Goal: Task Accomplishment & Management: Complete application form

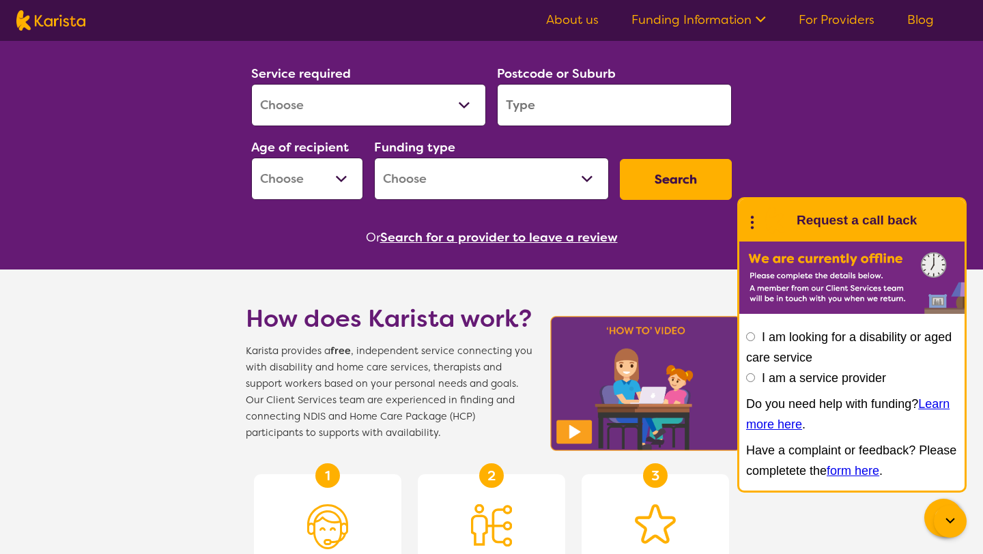
scroll to position [195, 0]
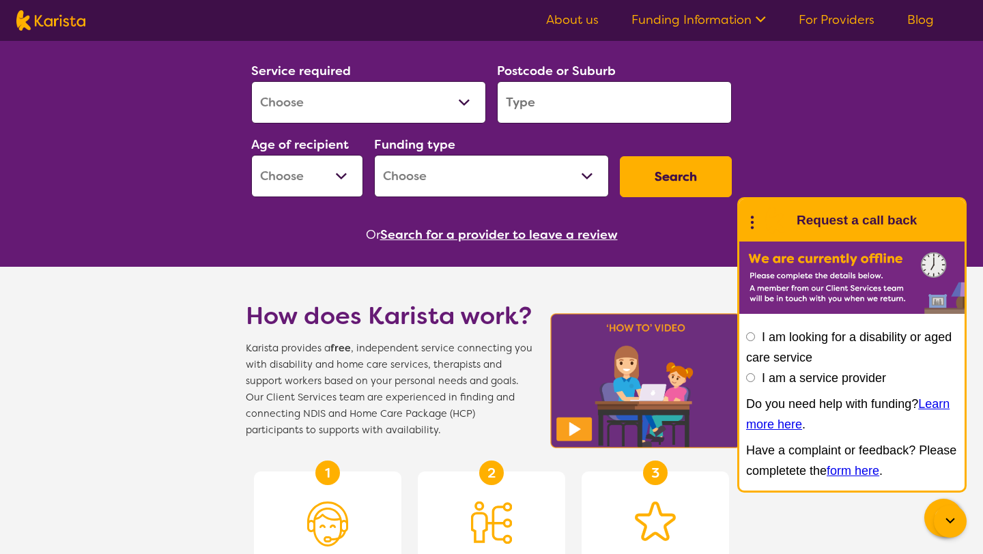
click at [754, 379] on input "I am a service provider" at bounding box center [750, 377] width 9 height 9
radio input "true"
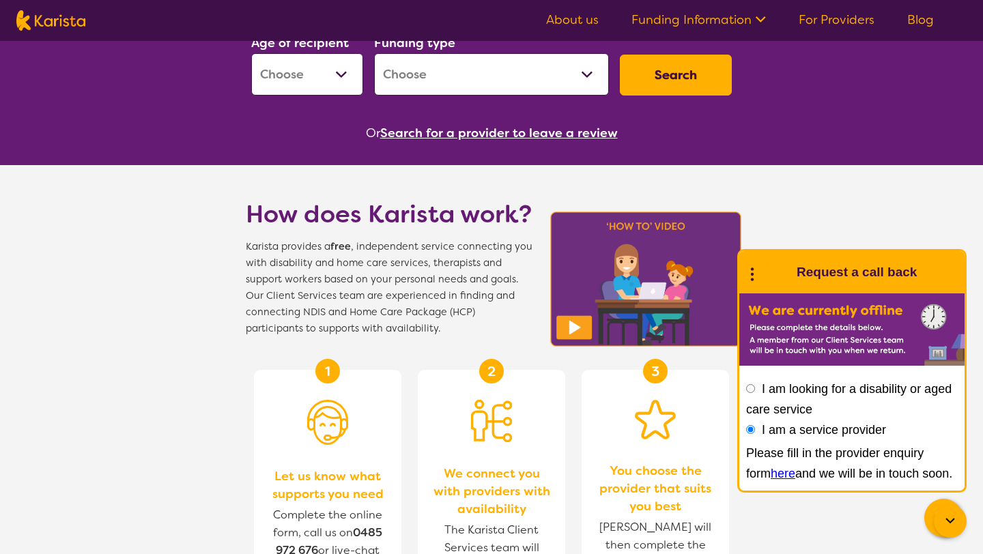
scroll to position [297, 0]
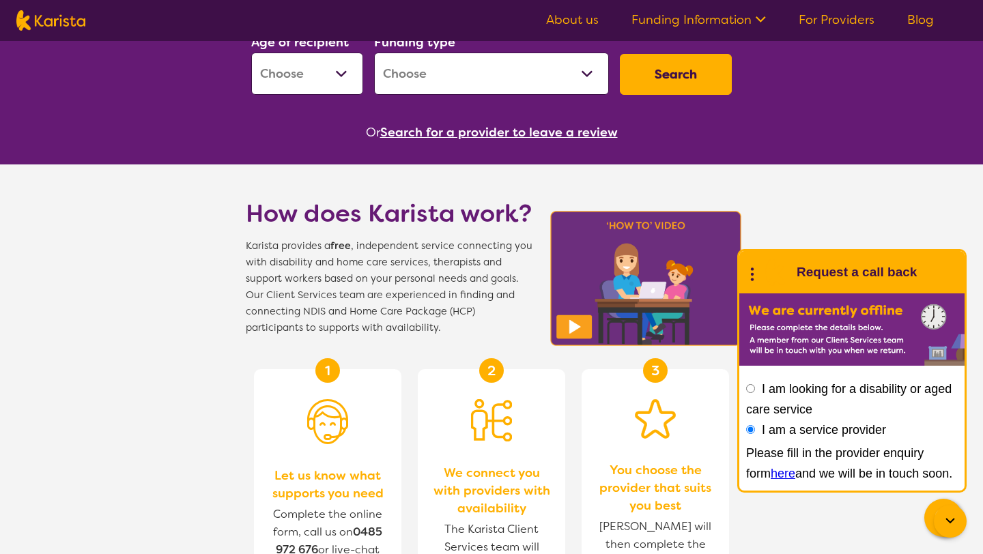
click at [827, 25] on link "For Providers" at bounding box center [837, 20] width 76 height 16
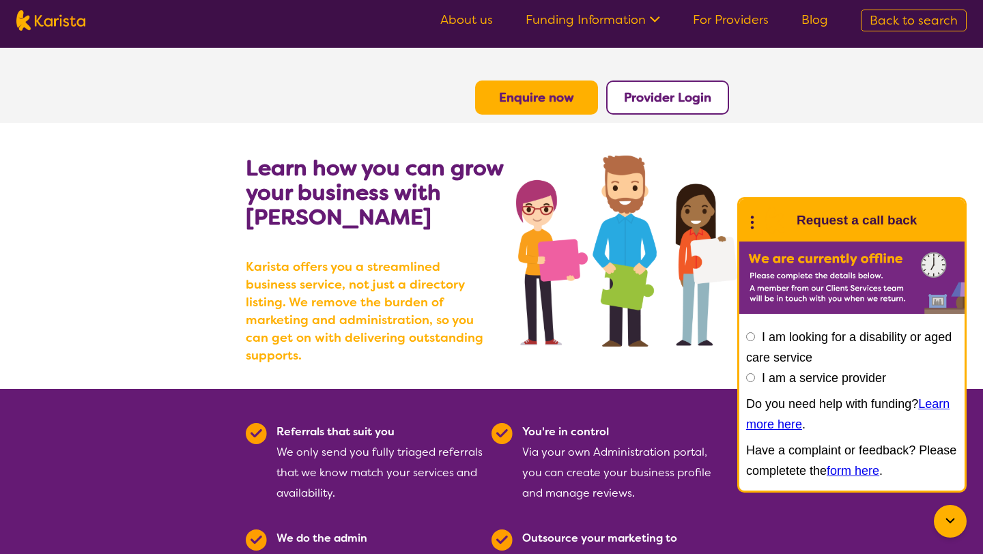
click at [668, 98] on b "Provider Login" at bounding box center [667, 97] width 87 height 16
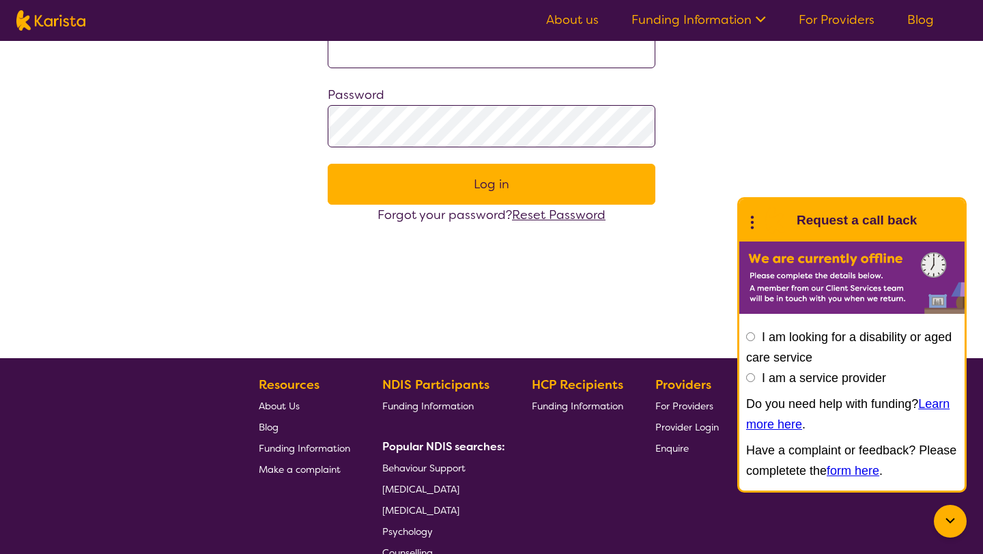
scroll to position [266, 0]
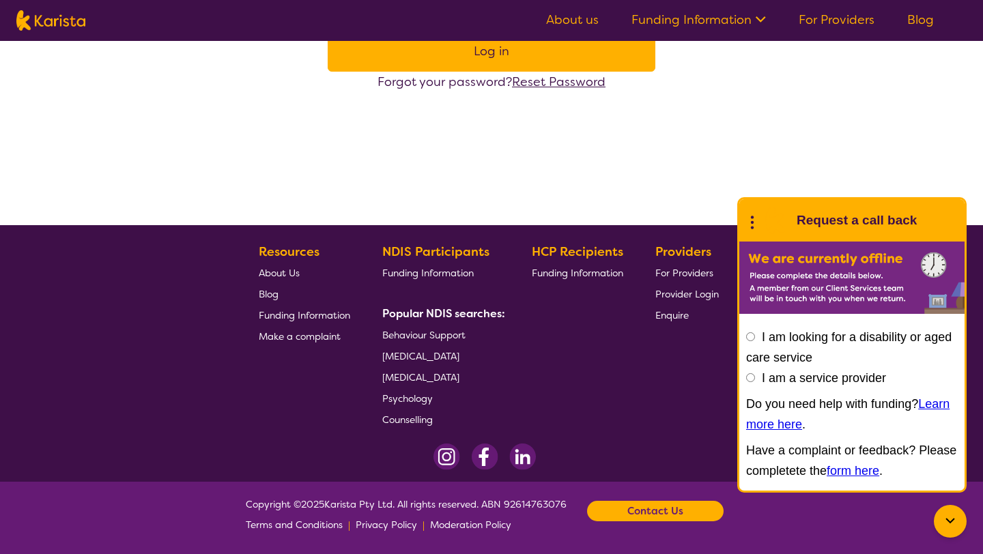
click at [690, 294] on span "Provider Login" at bounding box center [686, 294] width 63 height 12
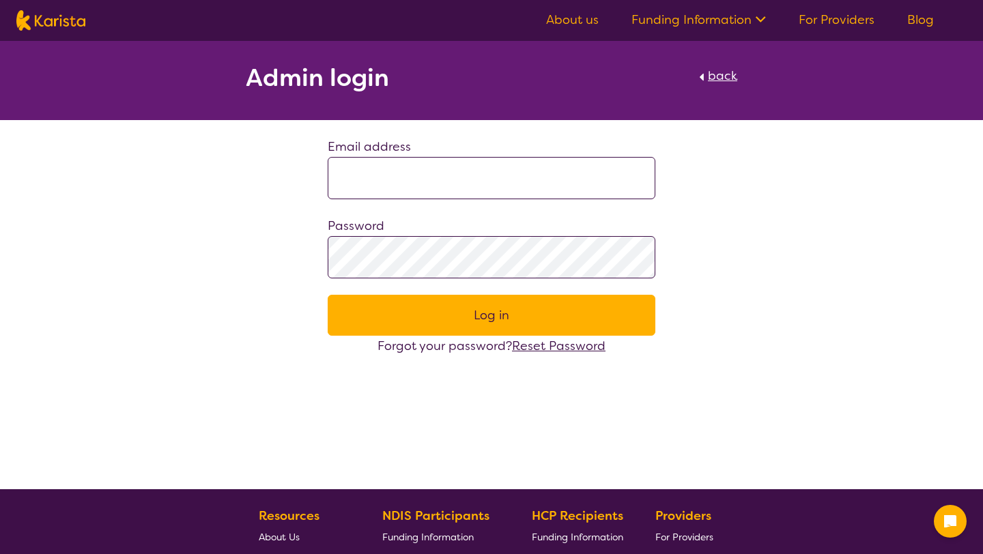
click at [586, 325] on button "Log in" at bounding box center [492, 315] width 328 height 41
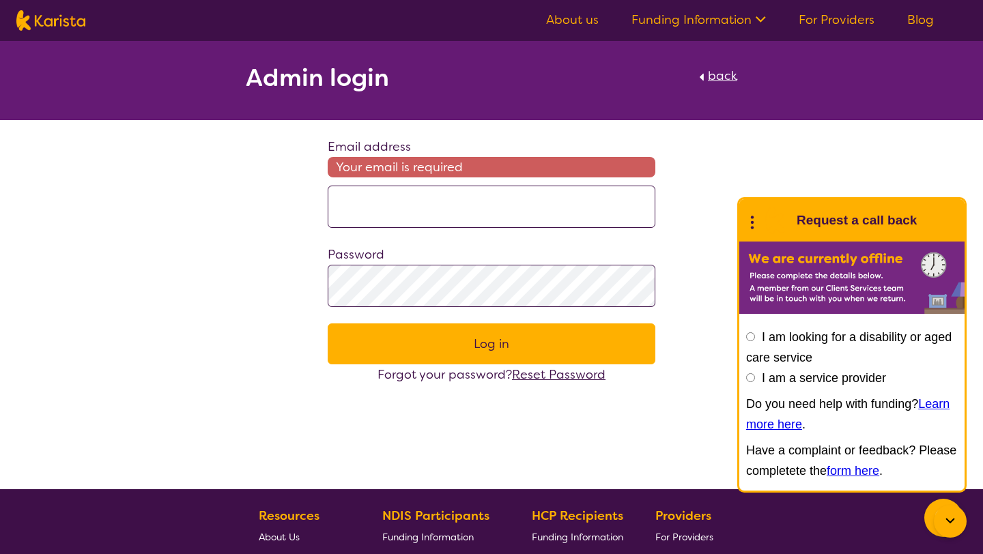
click at [718, 80] on span "back" at bounding box center [722, 76] width 29 height 16
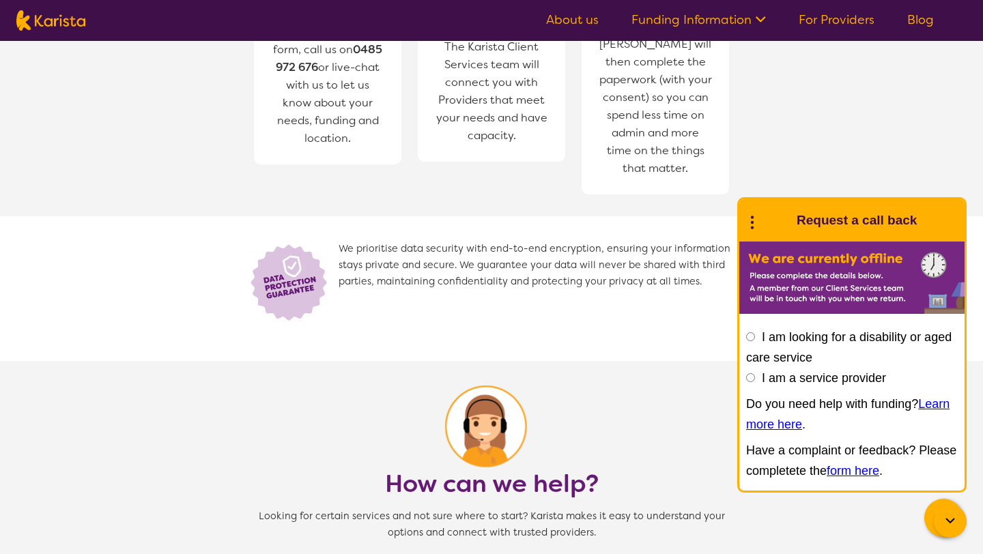
scroll to position [779, 0]
click at [752, 380] on input "I am a service provider" at bounding box center [750, 377] width 9 height 9
radio input "true"
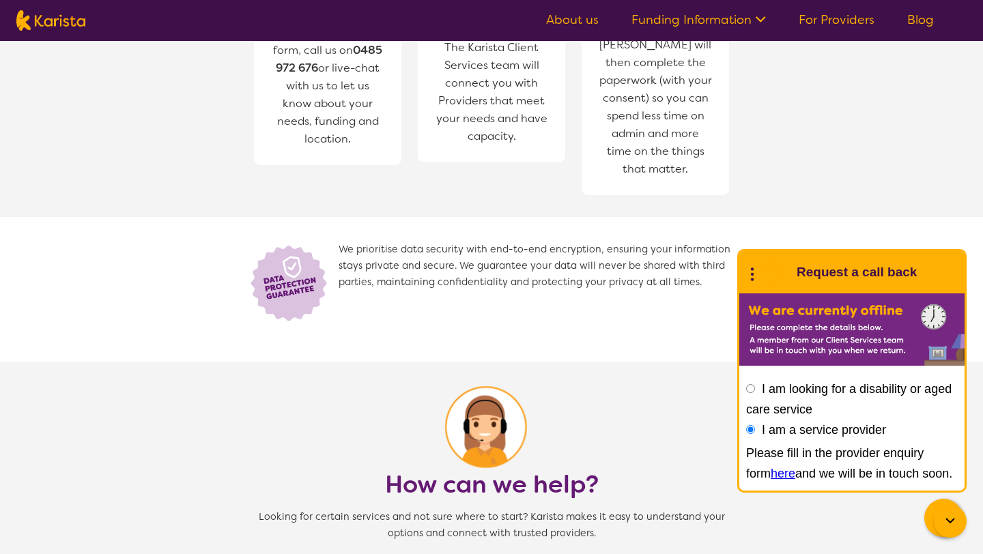
click at [771, 476] on link "here" at bounding box center [783, 474] width 25 height 14
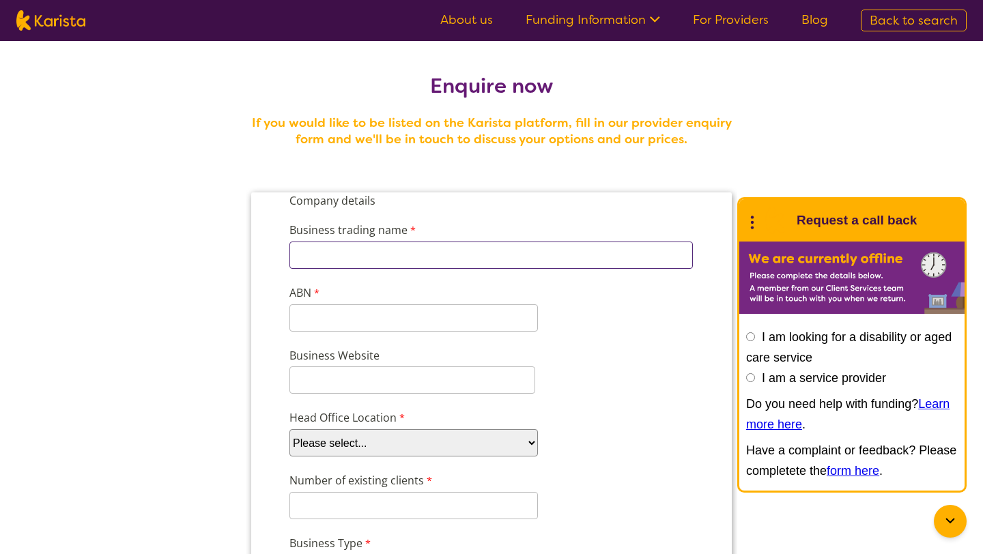
click at [496, 257] on input "Business trading name" at bounding box center [490, 255] width 403 height 27
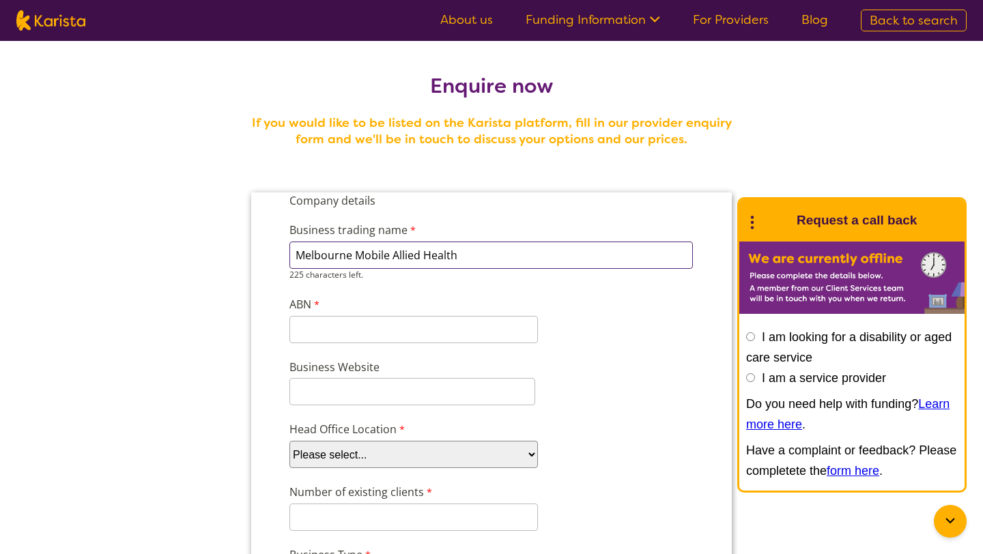
type input "Melbourne Mobile Allied Health"
click at [448, 325] on input "ABN" at bounding box center [413, 329] width 248 height 27
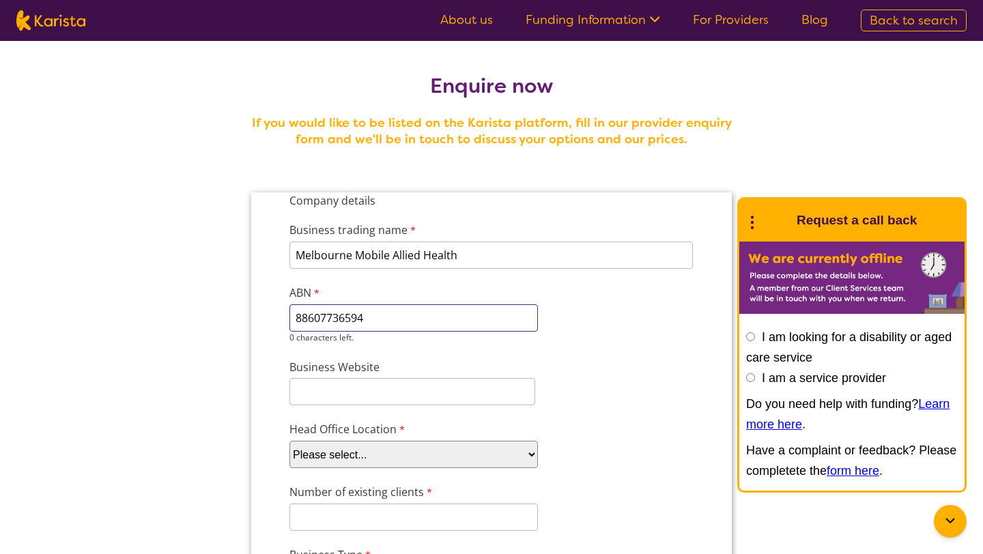
type input "88607736594"
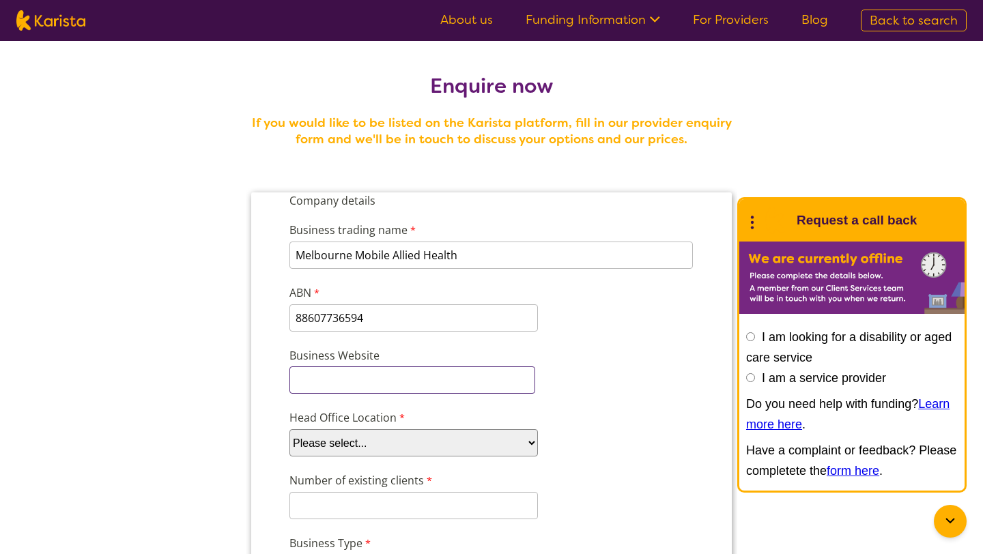
paste input "https://melbournemobilealliedhealth.com.au/"
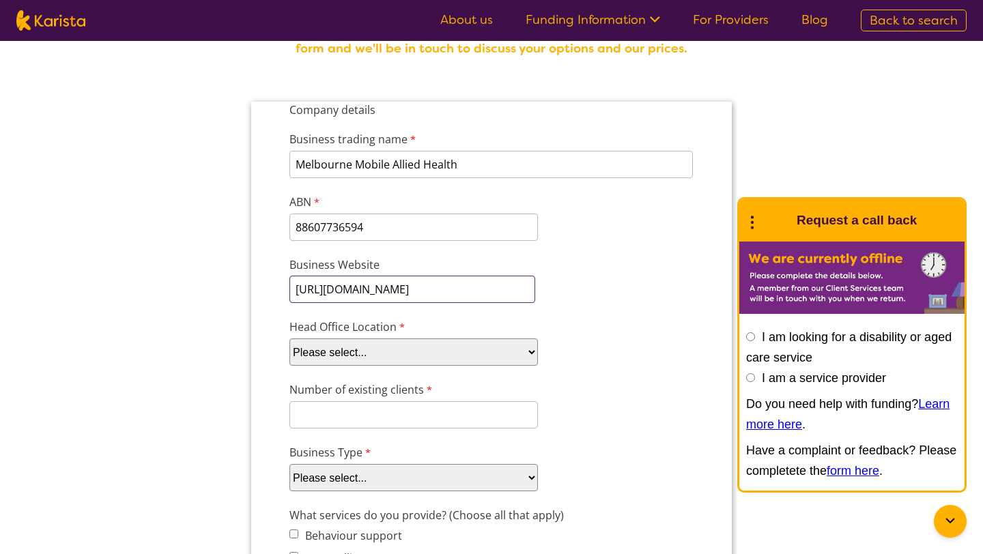
scroll to position [94, 0]
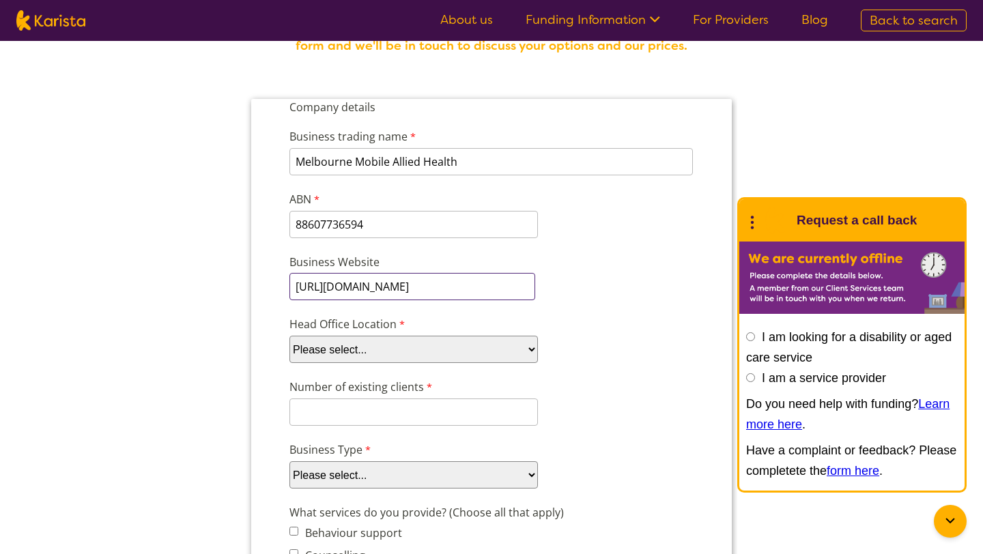
type input "https://melbournemobilealliedhealth.com.au/"
click at [398, 350] on select "Please select... ACT NSW NT QLD SA TAS VIC WA" at bounding box center [413, 349] width 248 height 27
select select "tfa_100"
click at [289, 336] on select "Please select... ACT NSW NT QLD SA TAS VIC WA" at bounding box center [413, 349] width 248 height 27
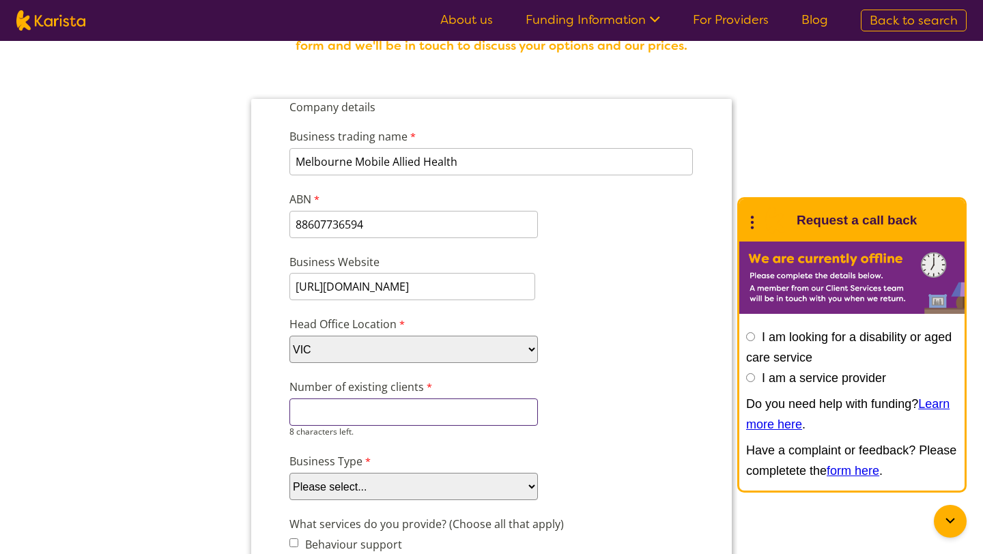
click at [361, 405] on input "Number of existing clients" at bounding box center [413, 412] width 248 height 27
type input "43"
click at [394, 483] on select "Please select... Company Individual/Sole Trader Other (please specify)" at bounding box center [413, 486] width 248 height 27
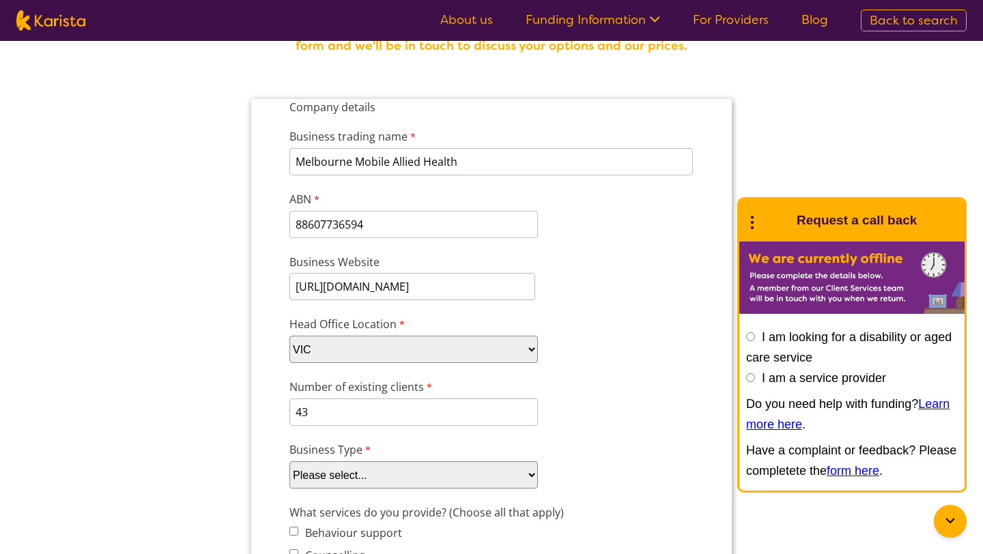
select select "tfa_87"
click at [289, 461] on select "Please select... Company Individual/Sole Trader Other (please specify)" at bounding box center [413, 474] width 248 height 27
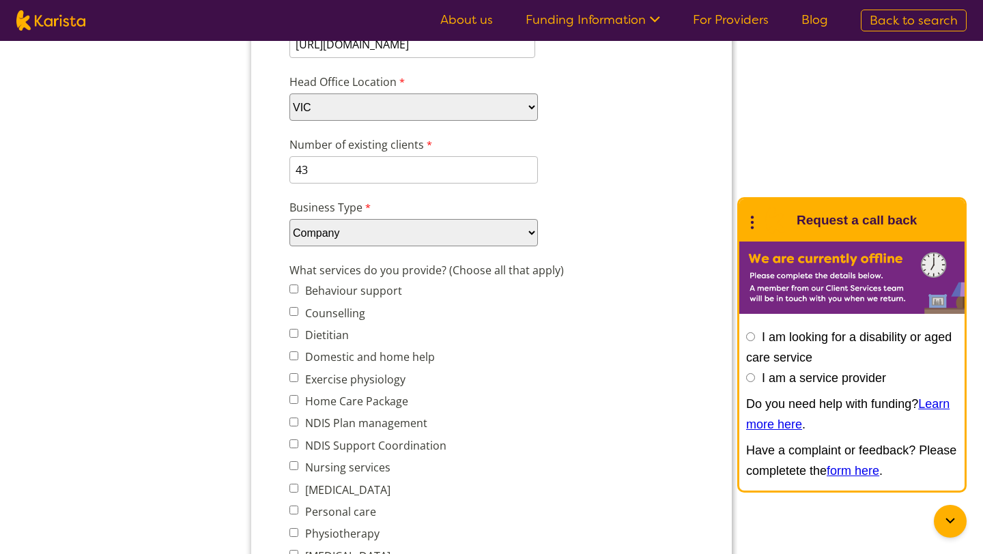
scroll to position [339, 0]
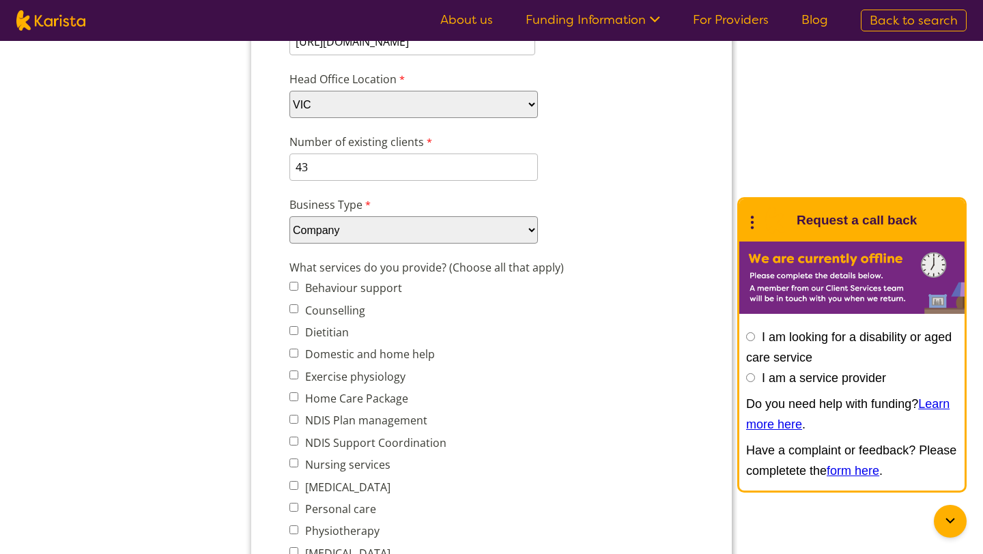
click at [293, 287] on input "Behaviour support" at bounding box center [293, 286] width 9 height 9
checkbox input "true"
click at [295, 350] on input "Domestic and home help" at bounding box center [293, 353] width 9 height 9
checkbox input "true"
click at [298, 417] on input "NDIS Plan management" at bounding box center [293, 419] width 9 height 9
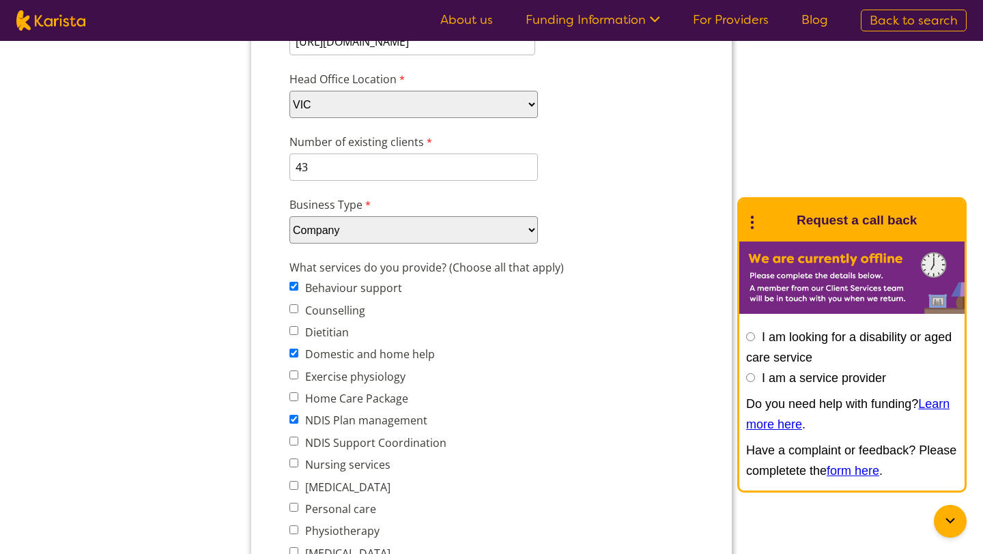
click at [291, 415] on input "NDIS Plan management" at bounding box center [293, 419] width 9 height 9
checkbox input "false"
click at [295, 437] on input "NDIS Support Coordination" at bounding box center [293, 441] width 9 height 9
checkbox input "true"
click at [294, 469] on span "Nursing services" at bounding box center [383, 464] width 188 height 19
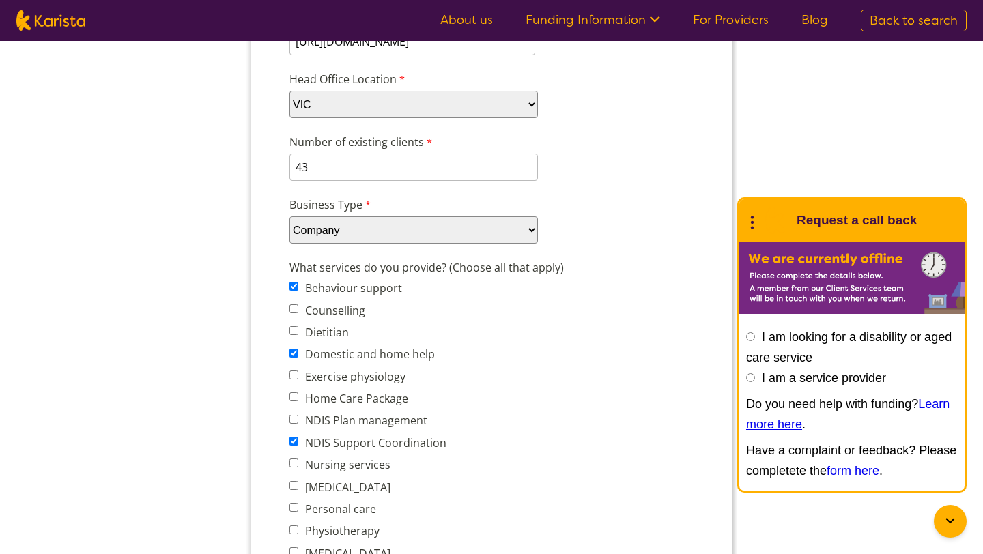
drag, startPoint x: 248, startPoint y: 447, endPoint x: 227, endPoint y: 429, distance: 28.1
click at [300, 457] on span "Nursing services" at bounding box center [383, 464] width 188 height 19
click at [293, 459] on input "Nursing services" at bounding box center [293, 463] width 9 height 9
checkbox input "true"
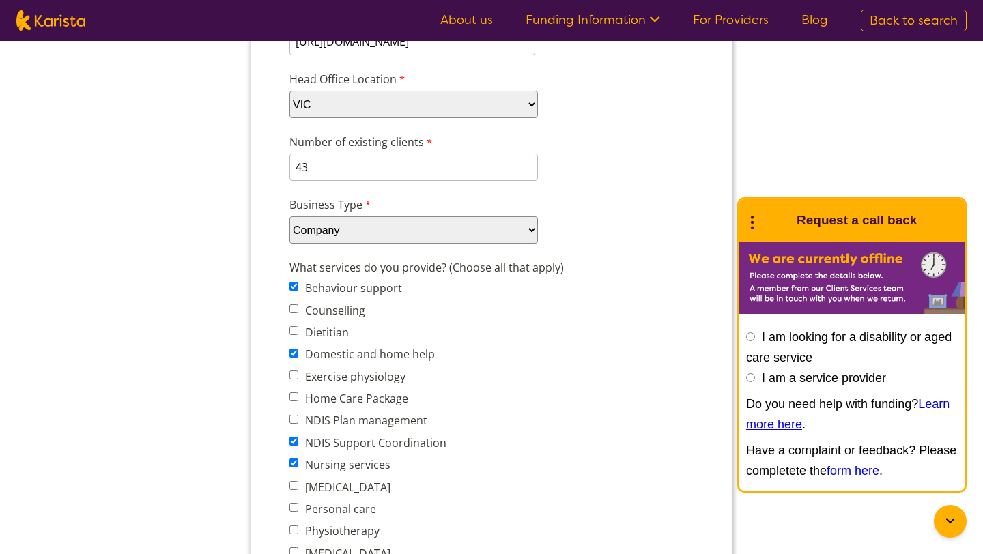
click at [293, 481] on input "[MEDICAL_DATA]" at bounding box center [293, 485] width 9 height 9
checkbox input "true"
click at [298, 504] on input "Personal care" at bounding box center [293, 507] width 9 height 9
checkbox input "true"
click at [292, 527] on input "Physiotherapy" at bounding box center [293, 530] width 9 height 9
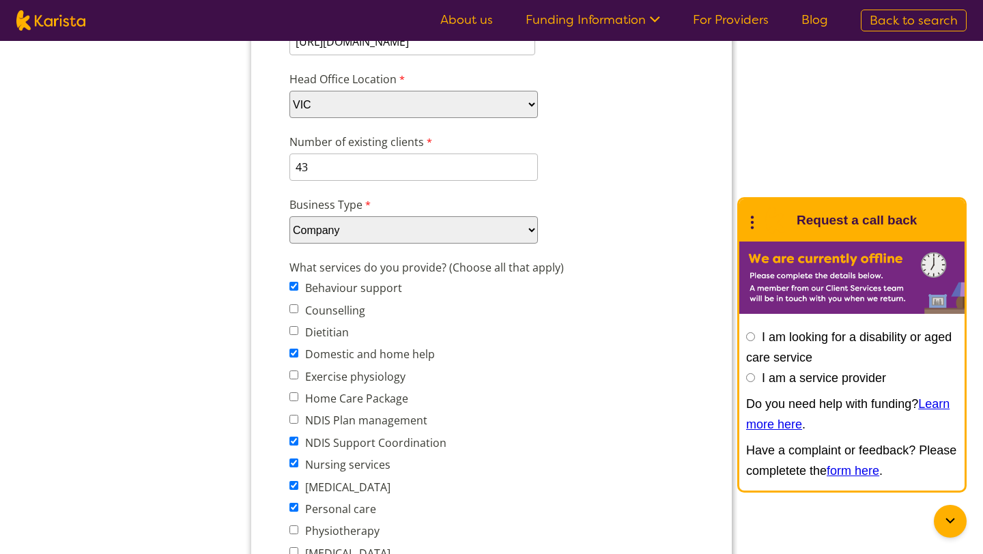
checkbox input "true"
click at [290, 547] on input "[MEDICAL_DATA]" at bounding box center [293, 551] width 9 height 9
checkbox input "true"
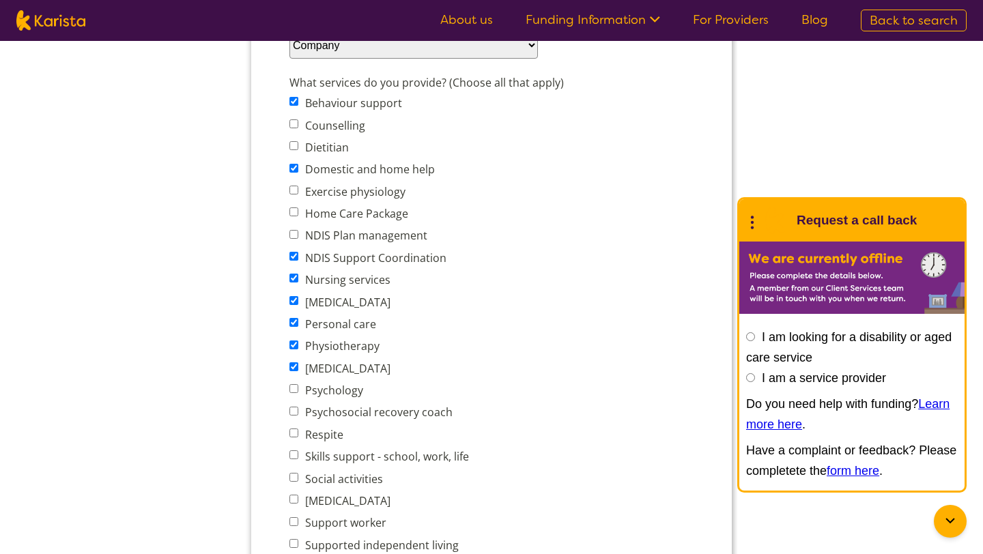
scroll to position [526, 0]
click at [294, 471] on input "Social activities" at bounding box center [293, 475] width 9 height 9
checkbox input "true"
click at [296, 493] on input "[MEDICAL_DATA]" at bounding box center [293, 497] width 9 height 9
checkbox input "true"
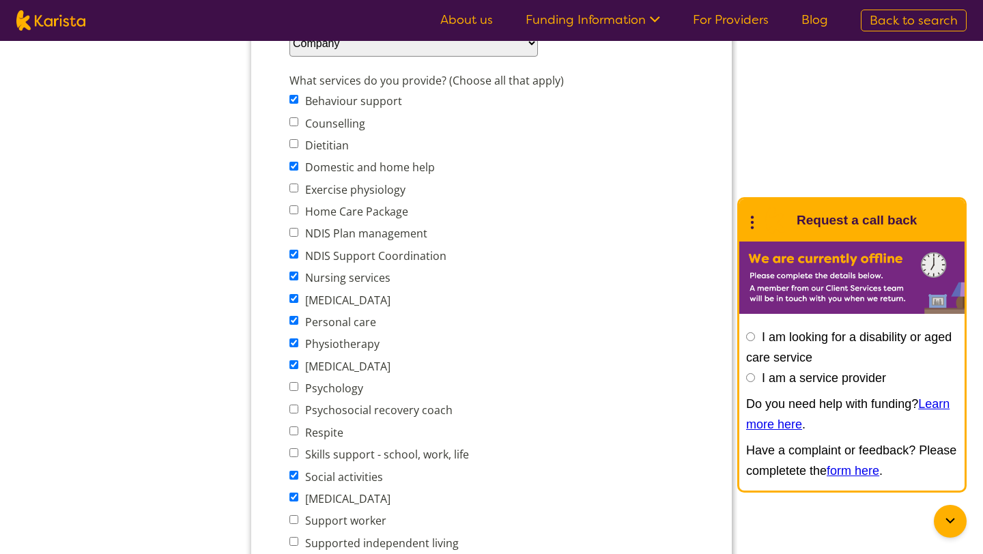
click at [299, 518] on span "Support worker" at bounding box center [383, 520] width 188 height 19
click at [289, 503] on span "Behaviour support Counselling Dietitian Domestic and home help Exercise physiol…" at bounding box center [383, 332] width 188 height 483
click at [293, 515] on input "Support worker" at bounding box center [293, 519] width 9 height 9
checkbox input "true"
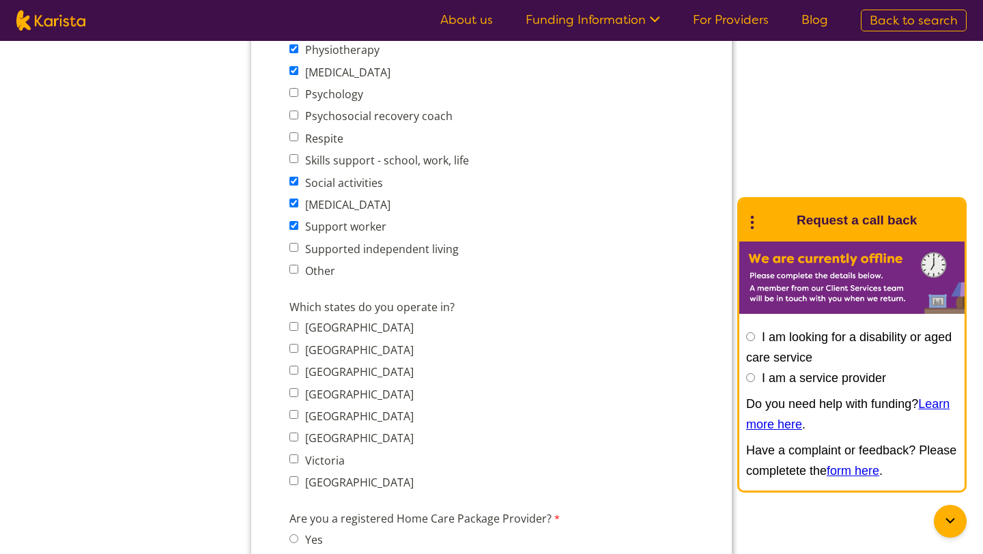
scroll to position [825, 0]
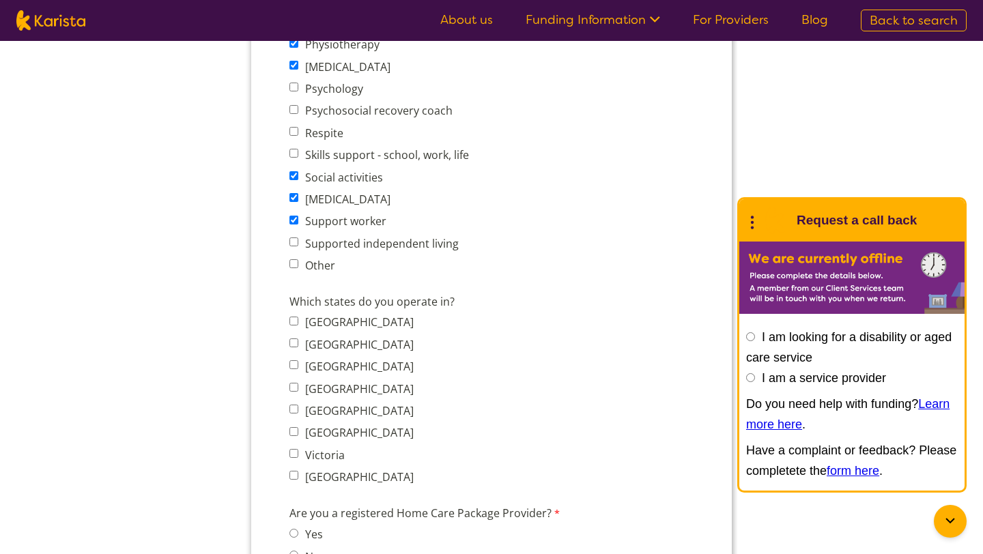
click at [295, 449] on input "Victoria" at bounding box center [293, 453] width 9 height 9
checkbox input "true"
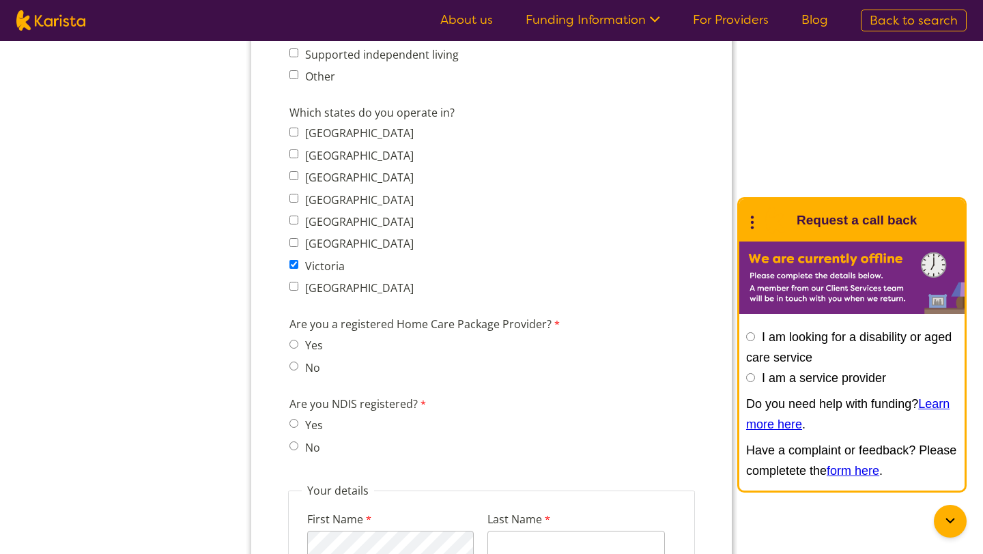
scroll to position [1016, 0]
click at [294, 360] on input "No" at bounding box center [293, 364] width 9 height 9
radio input "true"
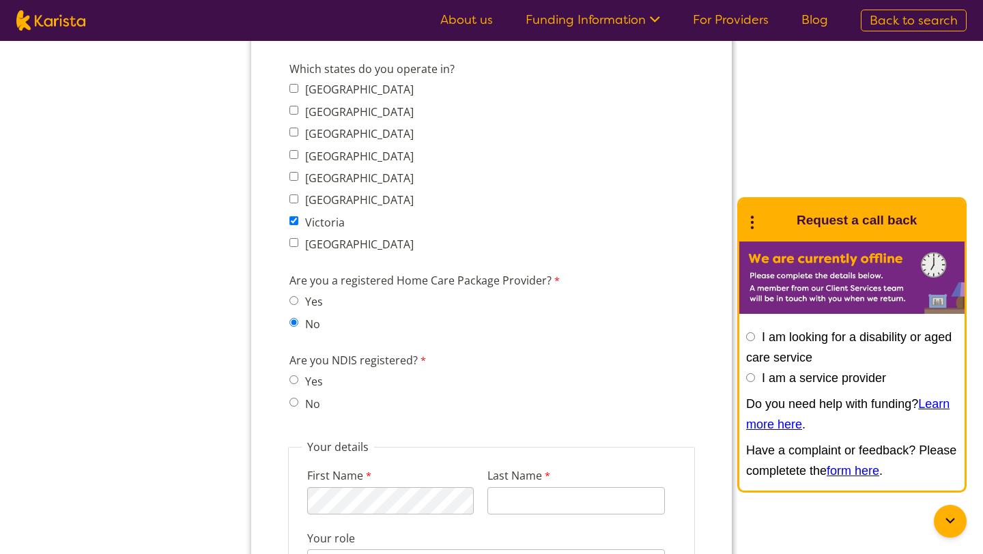
scroll to position [1064, 0]
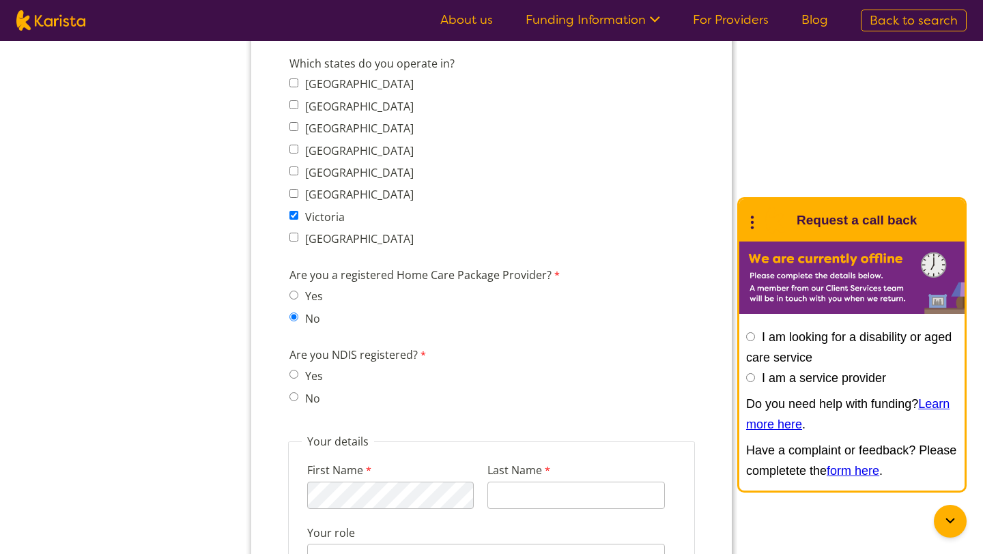
click at [291, 393] on input "No" at bounding box center [293, 397] width 9 height 9
radio input "true"
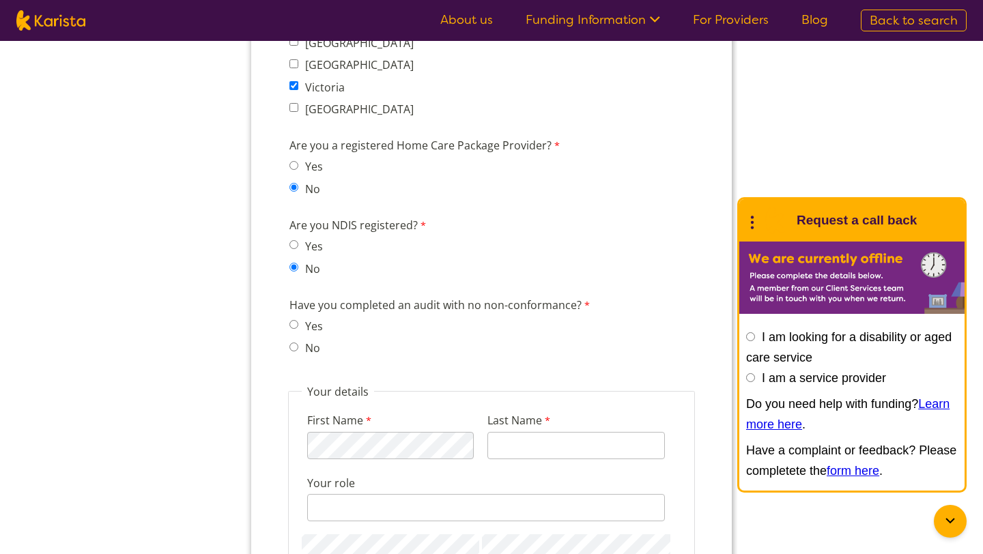
scroll to position [1195, 0]
click at [297, 239] on input "Yes" at bounding box center [293, 243] width 9 height 9
radio input "true"
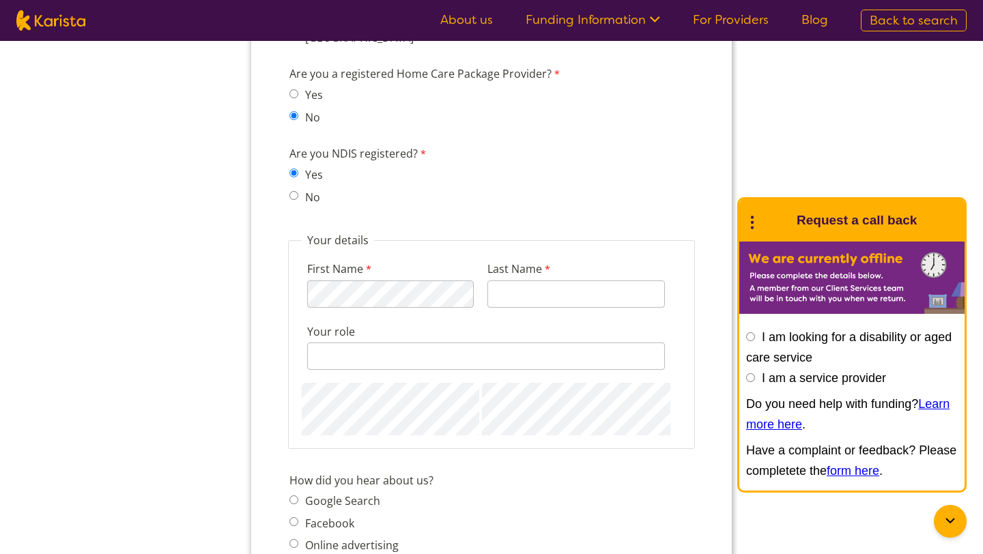
scroll to position [1210, 0]
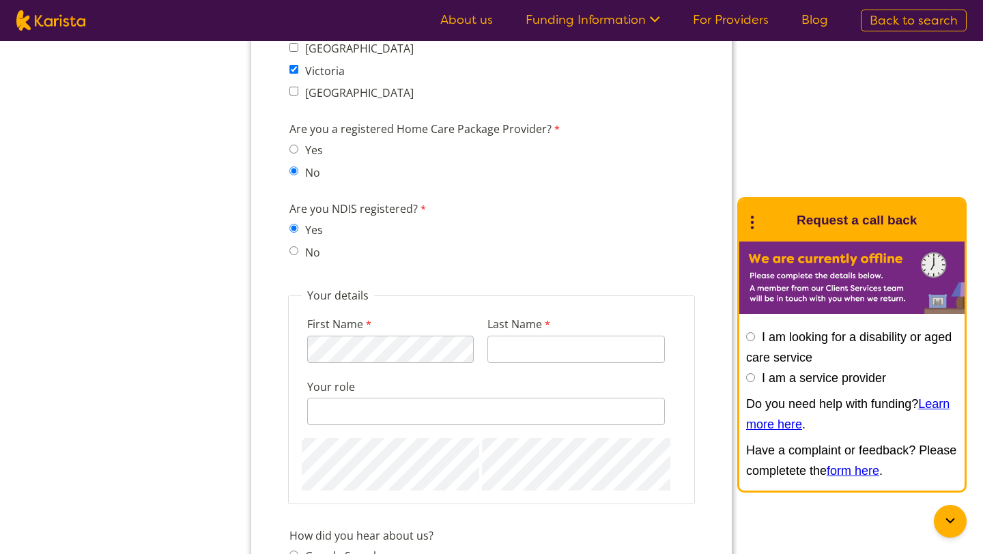
click at [296, 246] on input "No" at bounding box center [293, 250] width 9 height 9
radio input "true"
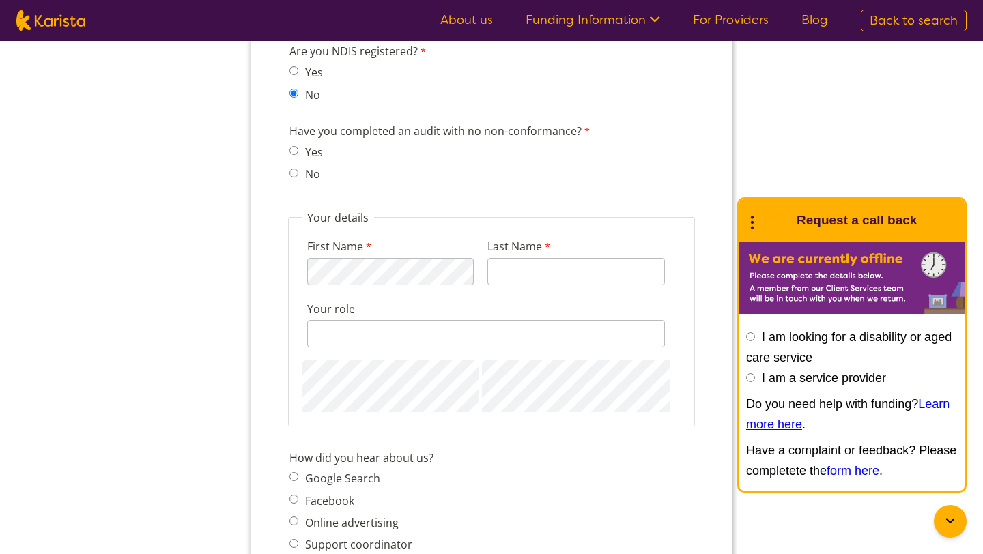
scroll to position [1366, 0]
click at [298, 170] on input "No" at bounding box center [293, 174] width 9 height 9
radio input "true"
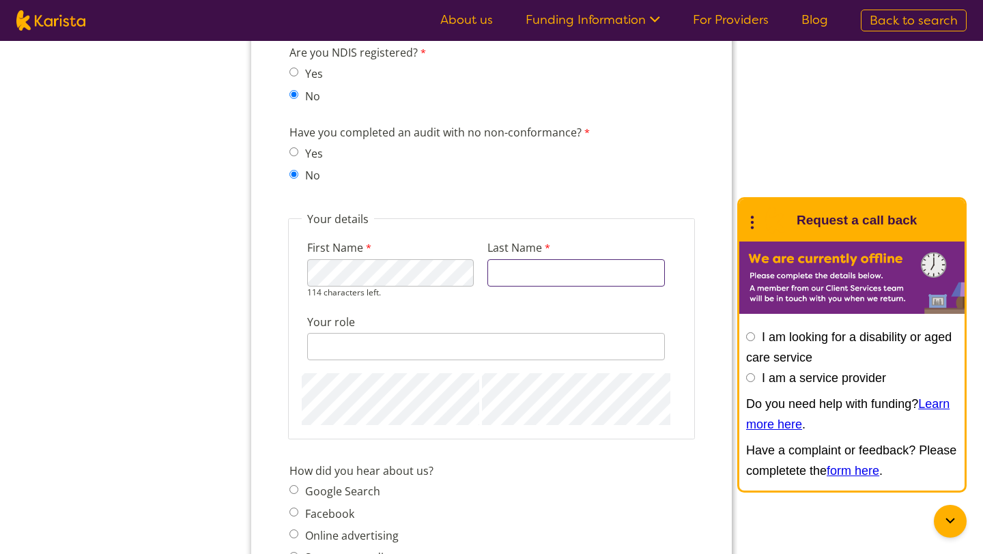
click at [514, 266] on input "Last Name" at bounding box center [575, 272] width 177 height 27
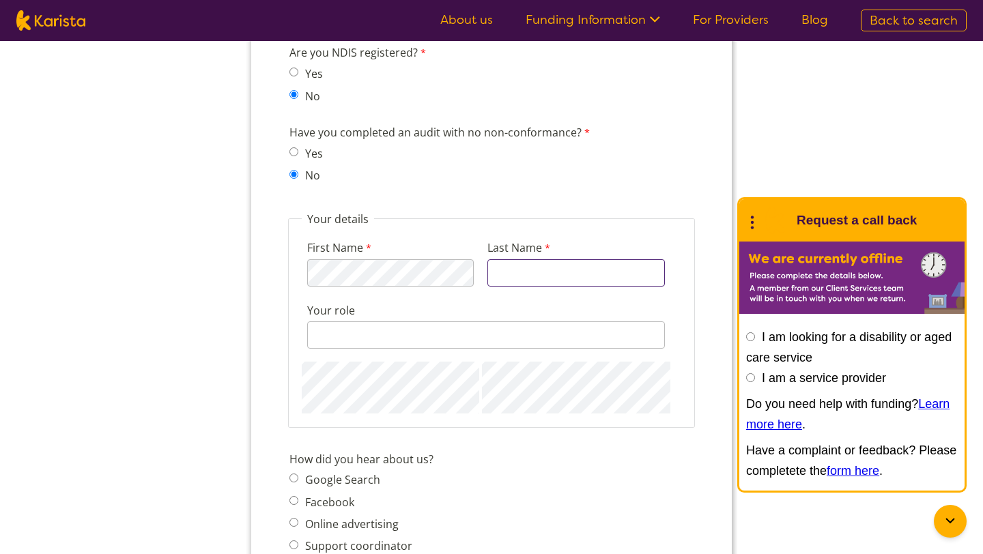
type input "Baath"
click at [402, 326] on input "Your role" at bounding box center [486, 335] width 358 height 27
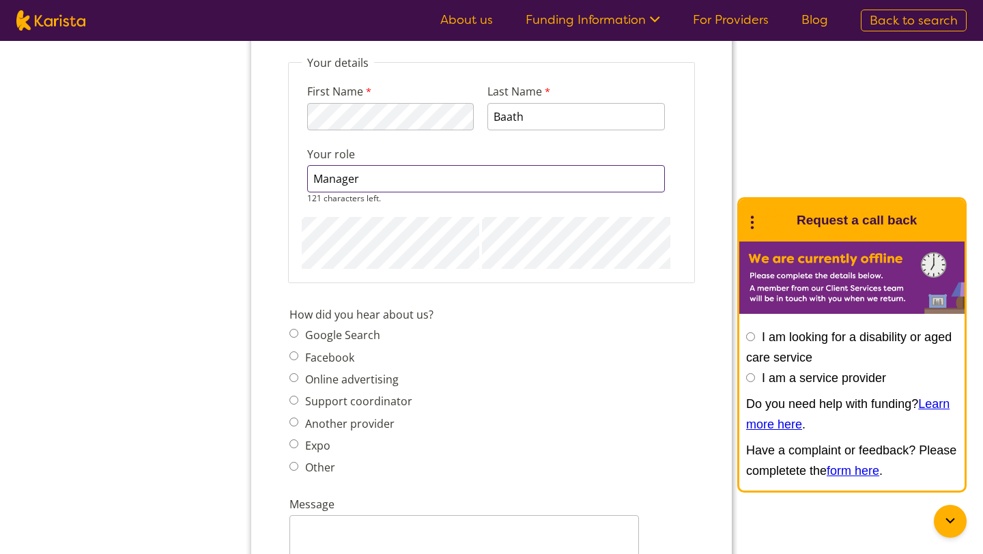
scroll to position [1524, 0]
type input "Manager"
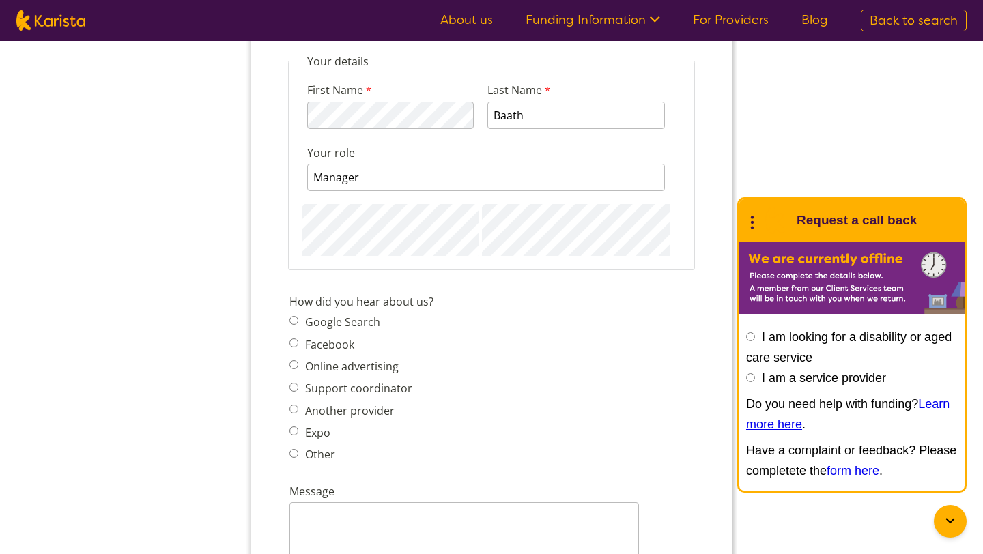
click at [295, 314] on span "Google Search" at bounding box center [354, 322] width 131 height 19
click at [294, 316] on input "Google Search" at bounding box center [293, 320] width 9 height 9
radio input "true"
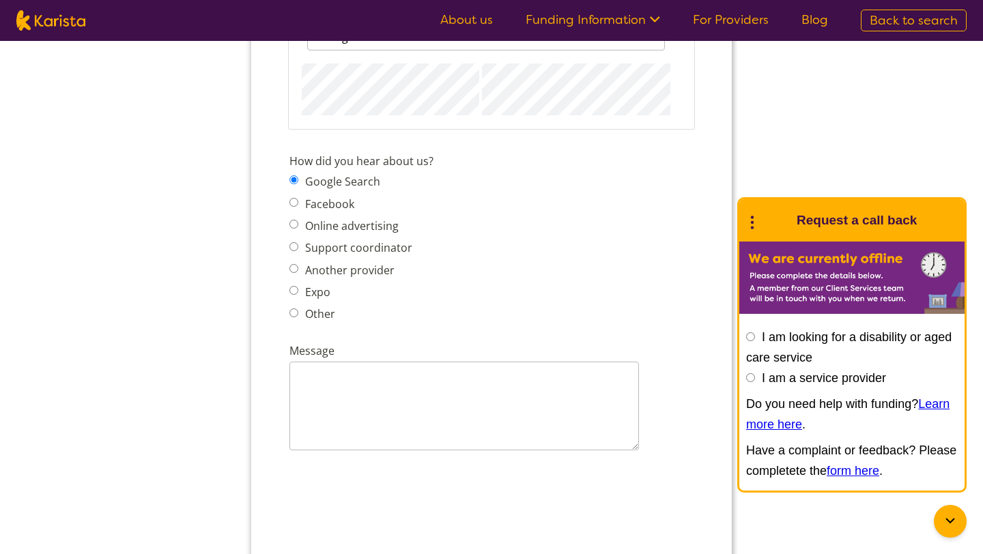
scroll to position [1662, 0]
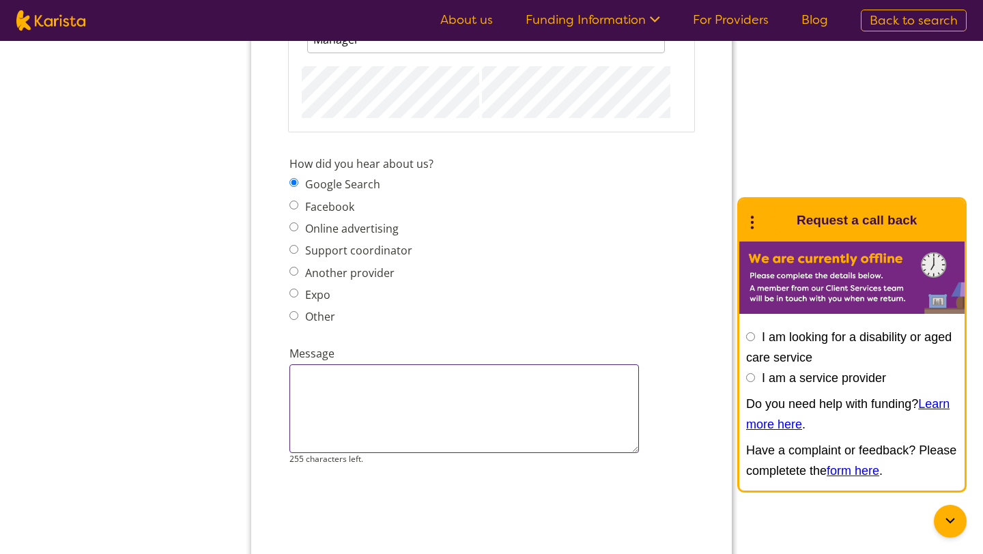
click at [373, 397] on textarea "Message" at bounding box center [464, 409] width 350 height 89
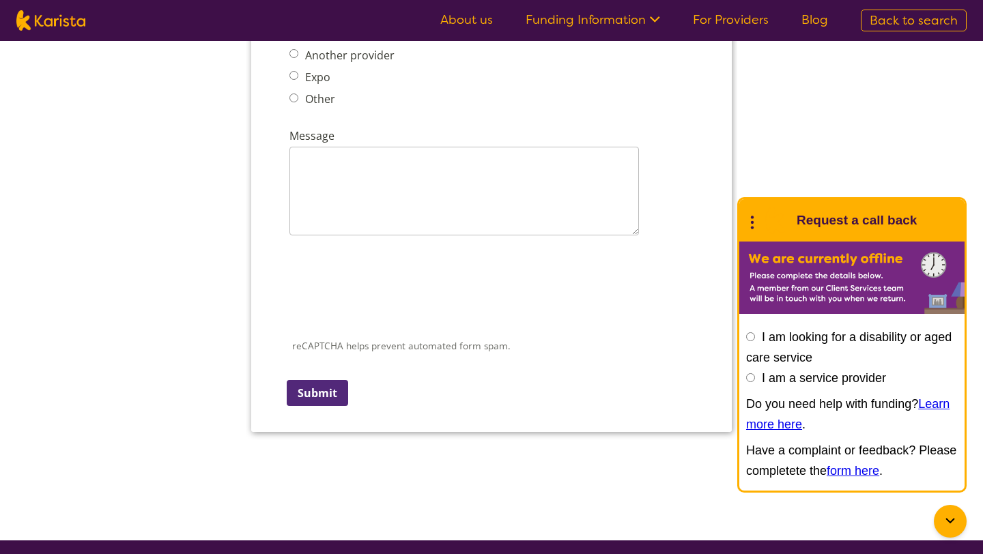
scroll to position [1884, 0]
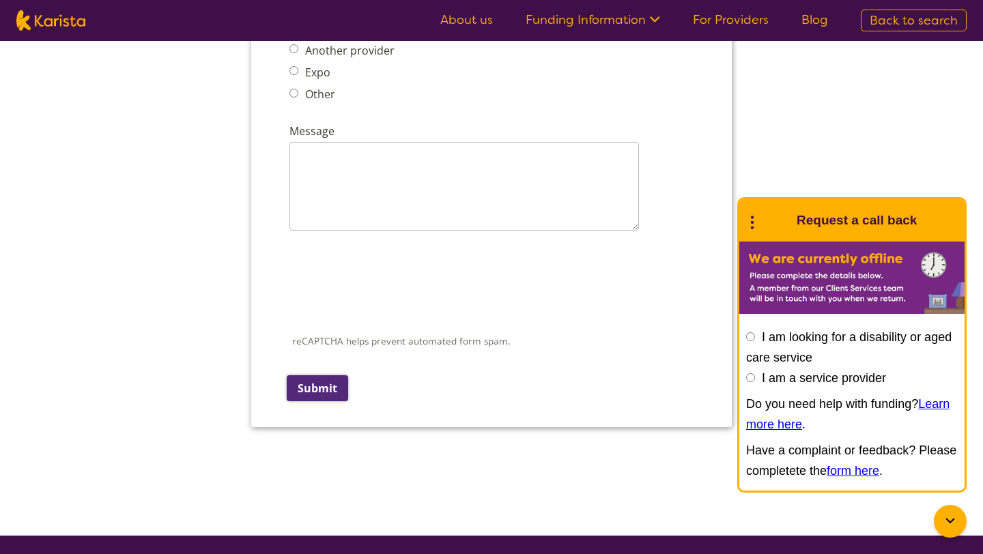
click at [327, 375] on input "Submit" at bounding box center [317, 388] width 61 height 26
